Goal: Task Accomplishment & Management: Manage account settings

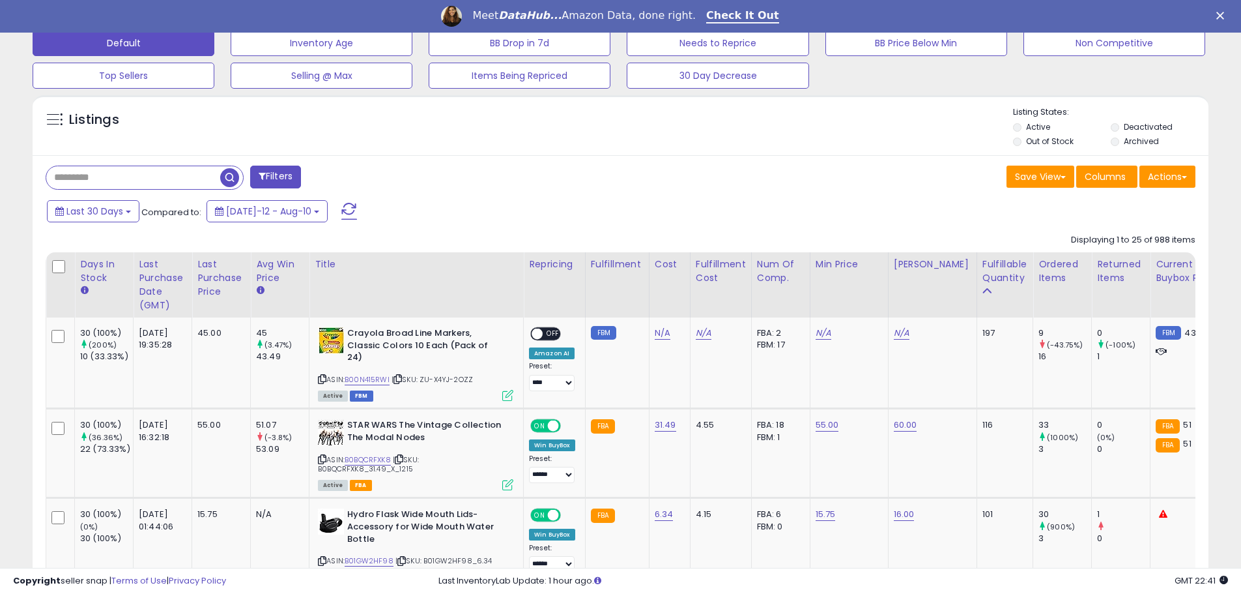
scroll to position [521, 0]
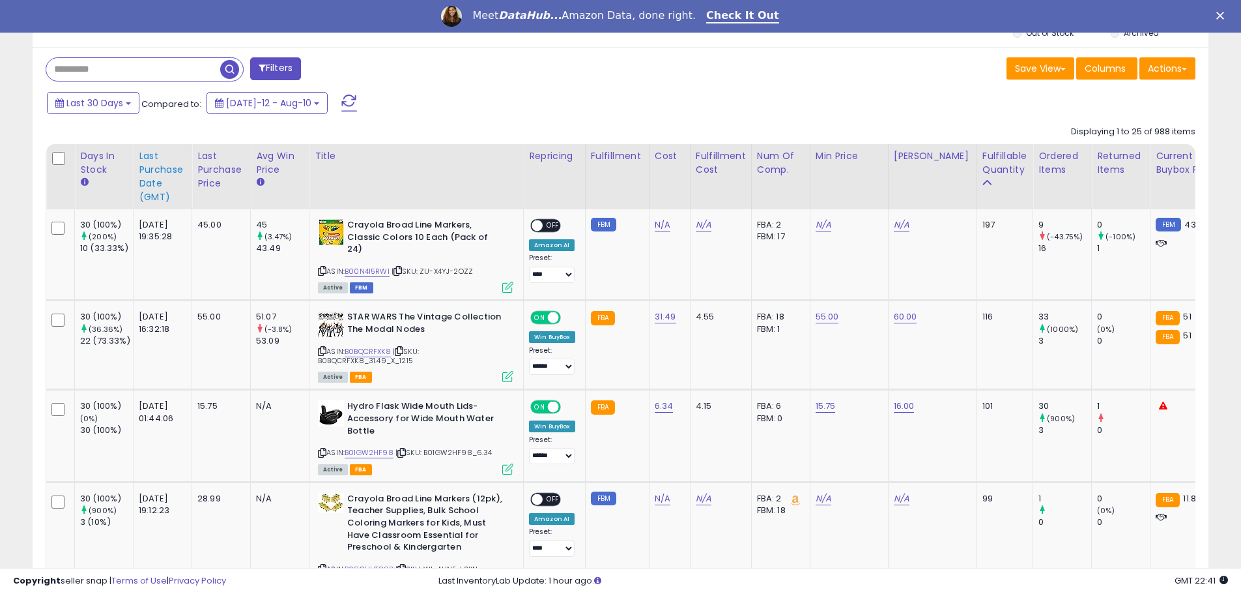
click at [150, 179] on div "Last Purchase Date (GMT)" at bounding box center [163, 176] width 48 height 55
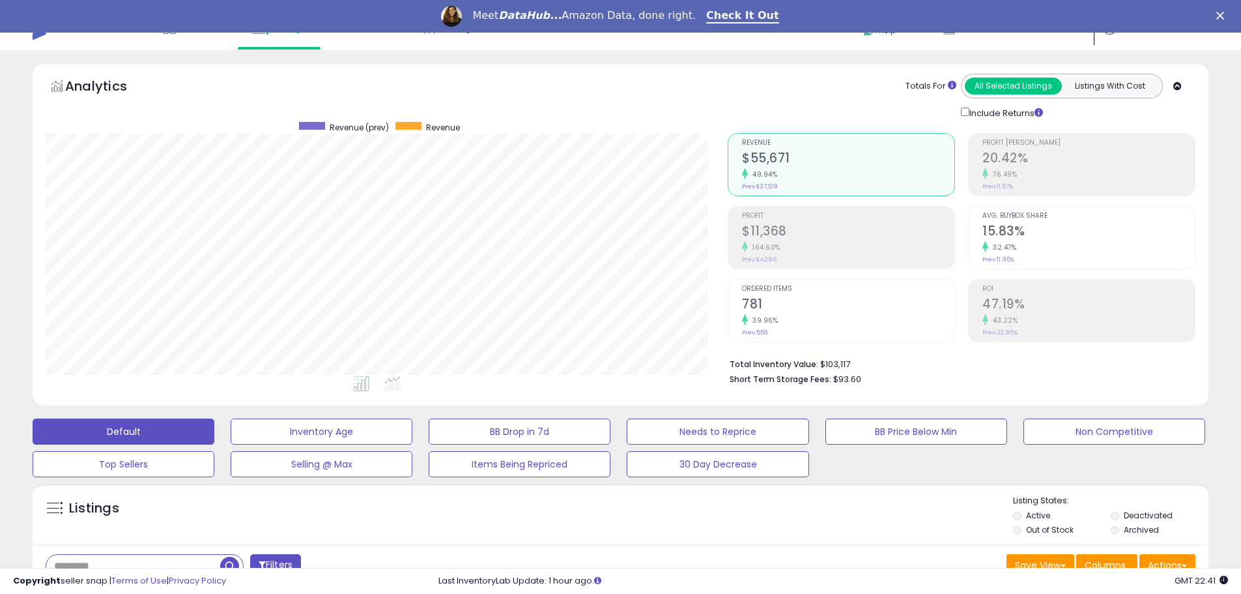
scroll to position [0, 0]
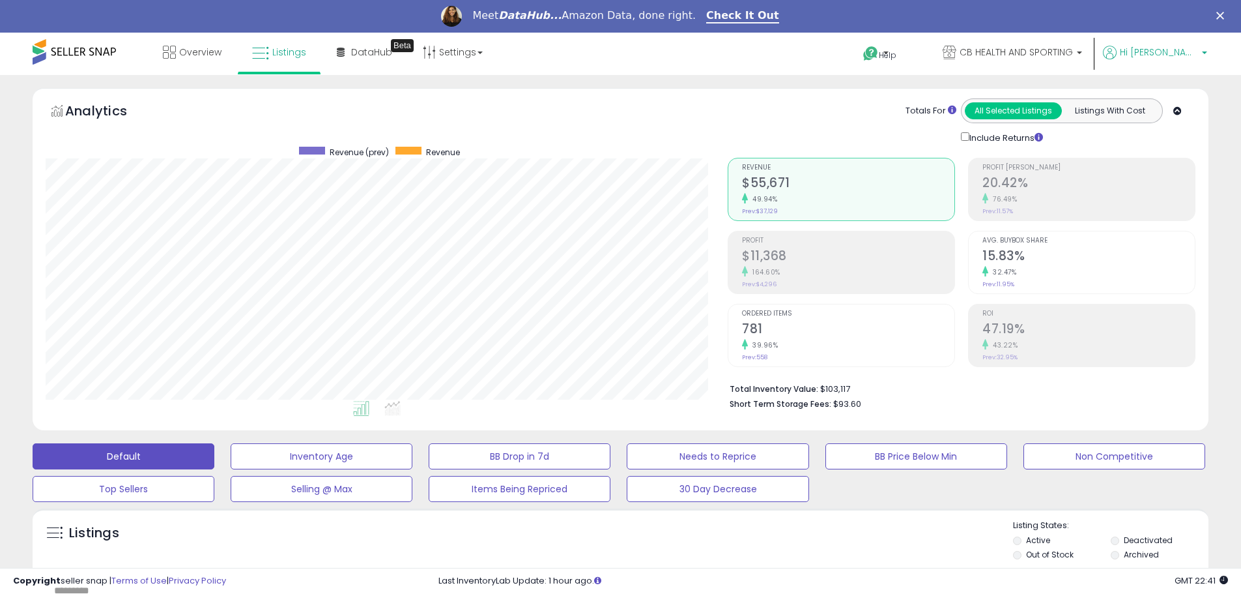
click at [1187, 63] on link "Hi [PERSON_NAME]" at bounding box center [1155, 60] width 104 height 29
click at [1190, 179] on li "Logout" at bounding box center [1178, 171] width 54 height 32
click at [1188, 176] on link "Logout" at bounding box center [1178, 170] width 29 height 12
